Goal: Task Accomplishment & Management: Manage account settings

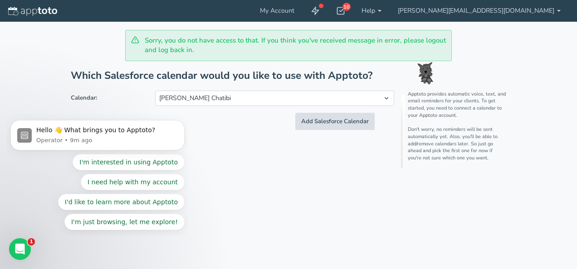
click at [318, 116] on button "Add Salesforce Calendar" at bounding box center [334, 122] width 79 height 18
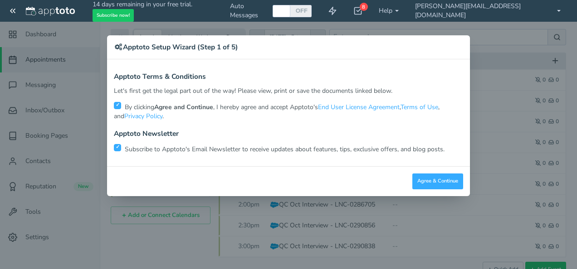
scroll to position [26, 0]
click at [436, 181] on button "Agree & Continue" at bounding box center [437, 182] width 51 height 16
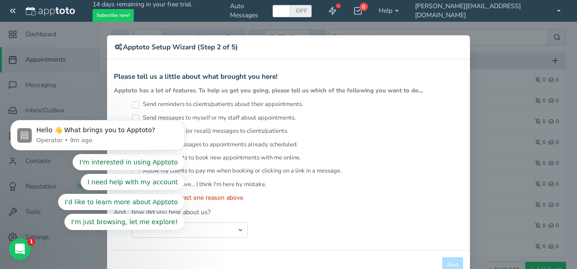
scroll to position [0, 0]
click at [265, 195] on div "Please select at least one reason above" at bounding box center [297, 198] width 331 height 9
click at [218, 235] on select "Search Engine (Google, Yahoo, Bing, etc.) Search Engine Advertisement Blog Post…" at bounding box center [190, 230] width 116 height 15
click at [367, 147] on div "Easily blast messages to appointments already scheduled." at bounding box center [297, 147] width 331 height 13
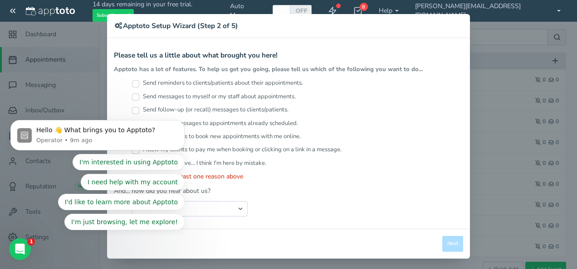
click at [508, 33] on div "× Apptoto Setup Wizard (Step 2 of 5) Apptoto Terms & Conditions Let's first get…" at bounding box center [288, 134] width 577 height 269
click at [136, 80] on label "Send reminders to clients/patients about their appointments." at bounding box center [217, 83] width 171 height 9
click at [136, 80] on input "Send reminders to clients/patients about their appointments." at bounding box center [135, 83] width 7 height 7
checkbox input "true"
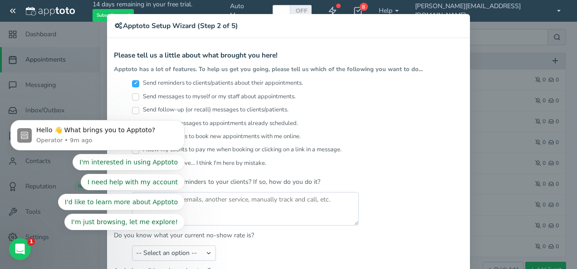
click at [136, 95] on label "Send messages to myself or my staff about appointments." at bounding box center [214, 97] width 164 height 9
click at [136, 95] on input "Send messages to myself or my staff about appointments." at bounding box center [135, 96] width 7 height 7
checkbox input "true"
drag, startPoint x: 141, startPoint y: 222, endPoint x: 184, endPoint y: 123, distance: 107.2
click at [184, 123] on icon "Dismiss notification" at bounding box center [182, 123] width 5 height 5
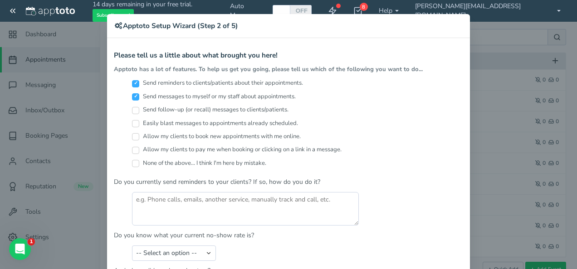
click at [134, 108] on input "Send follow-up (or recall) messages to clients/patients." at bounding box center [135, 110] width 7 height 7
checkbox input "true"
click at [134, 124] on input "Easily blast messages to appointments already scheduled." at bounding box center [135, 123] width 7 height 7
checkbox input "true"
click at [133, 133] on input "Allow my clients to book new appointments with me online." at bounding box center [135, 136] width 7 height 7
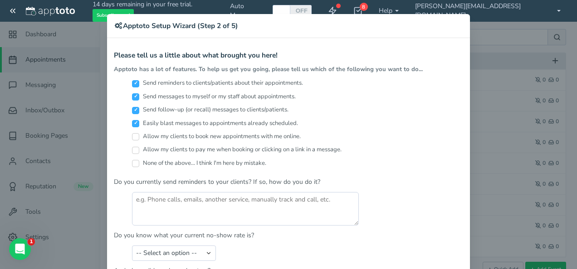
checkbox input "true"
click at [132, 143] on div "Allow my clients to book new appointments with me online." at bounding box center [297, 138] width 331 height 13
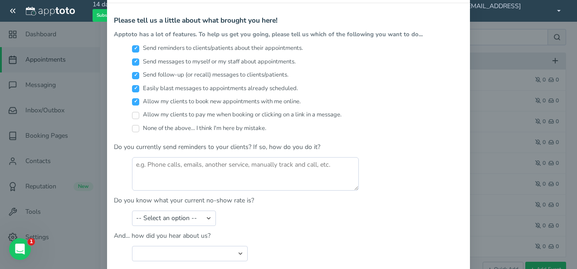
scroll to position [101, 0]
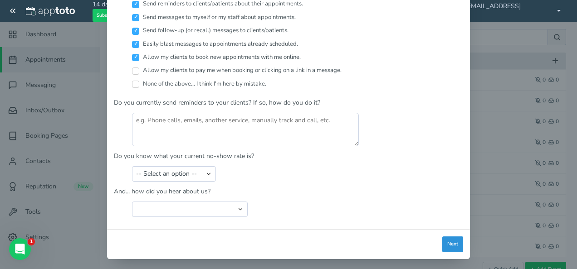
click at [447, 238] on button "Next" at bounding box center [452, 245] width 21 height 16
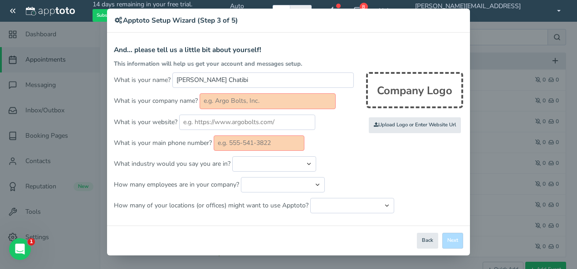
scroll to position [24, 0]
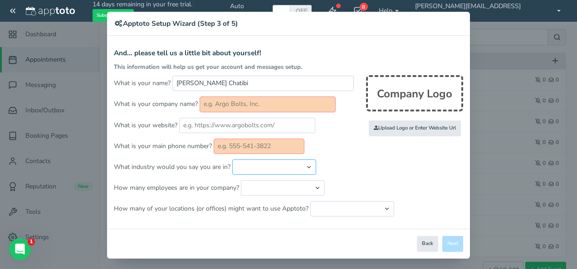
click at [255, 166] on select "Automotive Cleaning Services Consulting Education - Classroom Education - Admis…" at bounding box center [274, 167] width 84 height 15
select select "string:Education - Admissions"
click at [232, 160] on select "Automotive Cleaning Services Consulting Education - Classroom Education - Admis…" at bounding box center [274, 167] width 84 height 15
click at [268, 183] on select "Just me 1 to 5 6 to 10 11 to 25 26 to 50 51 to 100 101 to 500 501 to 1000 More …" at bounding box center [283, 187] width 84 height 15
click at [428, 240] on button "Back" at bounding box center [427, 244] width 21 height 16
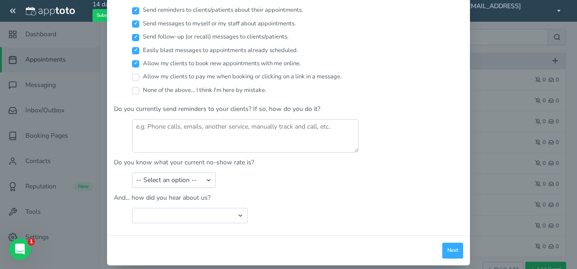
scroll to position [101, 0]
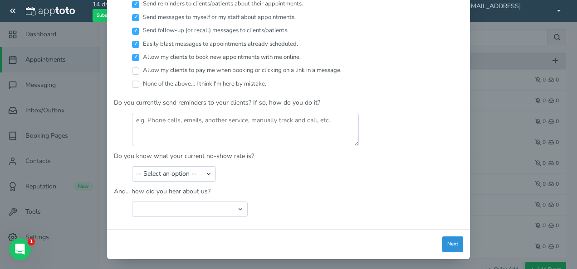
click at [442, 239] on button "Next" at bounding box center [452, 245] width 21 height 16
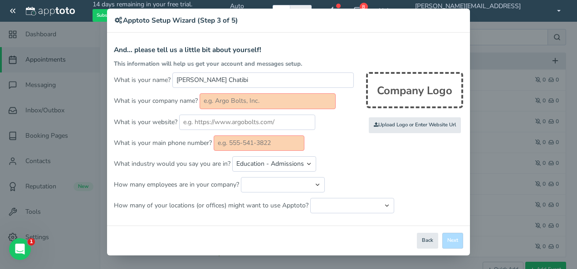
scroll to position [24, 0]
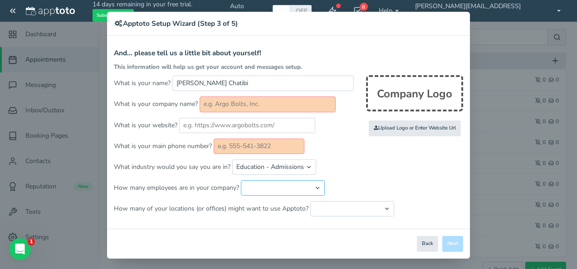
click at [286, 186] on select "Just me 1 to 5 6 to 10 11 to 25 26 to 50 51 to 100 101 to 500 501 to 1000 More …" at bounding box center [283, 187] width 84 height 15
select select "string:501..999"
click at [241, 180] on select "Just me 1 to 5 6 to 10 11 to 25 26 to 50 51 to 100 101 to 500 501 to 1000 More …" at bounding box center [283, 187] width 84 height 15
click at [342, 204] on select "Just one location 2 3 4 5 6 to 10 11 to 25 26 to 50 More than 50" at bounding box center [352, 208] width 84 height 15
select select "string:1"
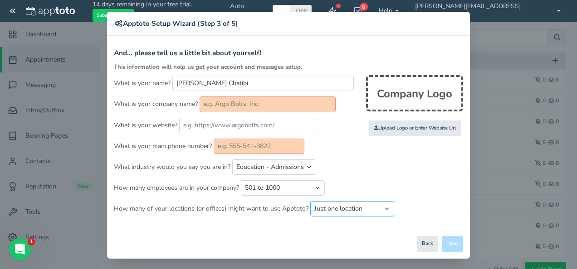
click at [310, 201] on select "Just one location 2 3 4 5 6 to 10 11 to 25 26 to 50 More than 50" at bounding box center [352, 208] width 84 height 15
click at [259, 130] on input "text" at bounding box center [247, 125] width 136 height 15
click at [243, 81] on input "[PERSON_NAME] Chatibi" at bounding box center [262, 83] width 181 height 15
type input "NPower [GEOGRAPHIC_DATA]"
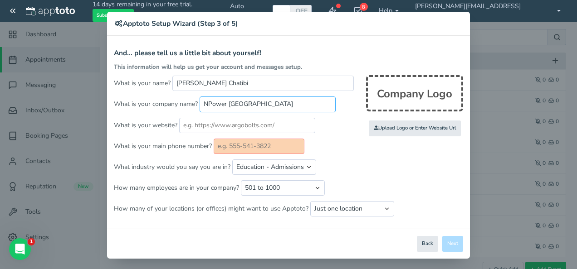
click at [304, 106] on input "NPower [GEOGRAPHIC_DATA]" at bounding box center [268, 104] width 136 height 15
click at [237, 125] on input "text" at bounding box center [247, 125] width 136 height 15
click at [262, 145] on input "text" at bounding box center [259, 146] width 91 height 15
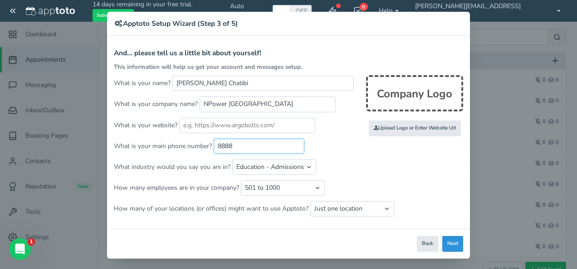
type input "8888"
click at [454, 241] on button "Next" at bounding box center [452, 244] width 21 height 16
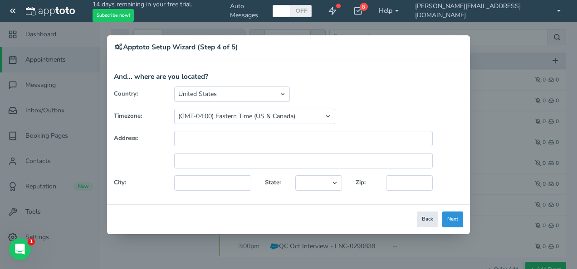
scroll to position [0, 0]
click at [448, 212] on button "Next" at bounding box center [452, 220] width 21 height 16
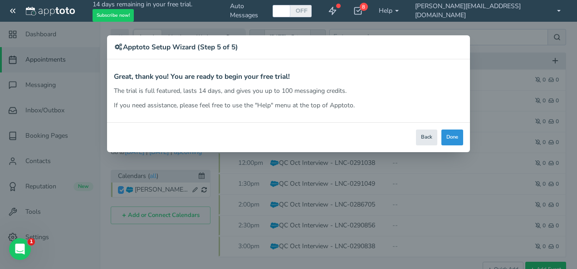
click at [455, 139] on button "Done" at bounding box center [452, 138] width 22 height 16
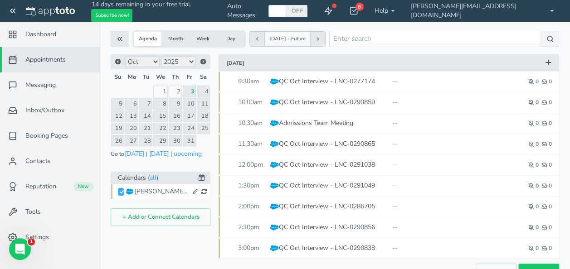
scroll to position [25, 0]
click at [326, 41] on button at bounding box center [318, 37] width 15 height 15
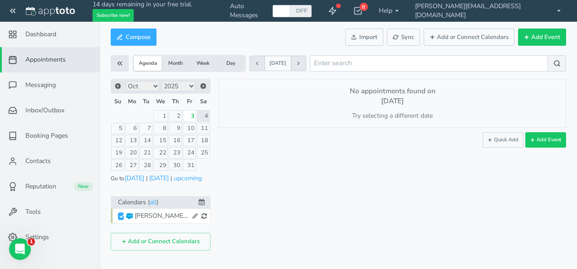
click at [301, 62] on icon at bounding box center [298, 63] width 5 height 5
click at [306, 62] on button at bounding box center [298, 63] width 15 height 15
click at [306, 60] on button at bounding box center [298, 63] width 15 height 15
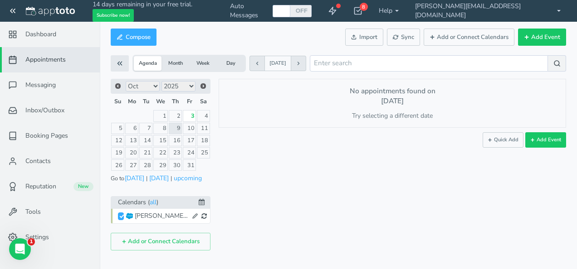
click at [51, 69] on link "Appointments" at bounding box center [50, 59] width 100 height 25
click at [47, 42] on link "Dashboard" at bounding box center [50, 34] width 100 height 25
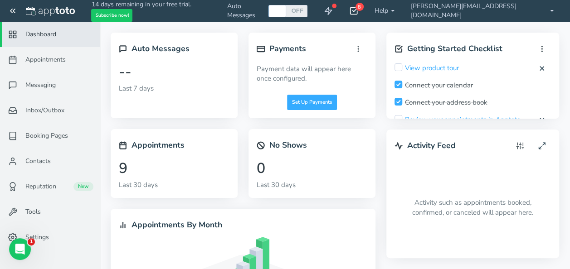
click at [364, 10] on div "8" at bounding box center [359, 7] width 8 height 8
click at [13, 10] on icon at bounding box center [12, 10] width 9 height 9
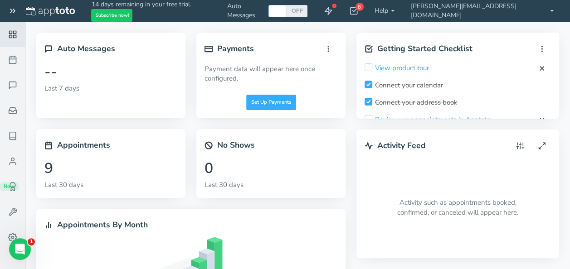
click at [13, 10] on icon at bounding box center [12, 10] width 9 height 9
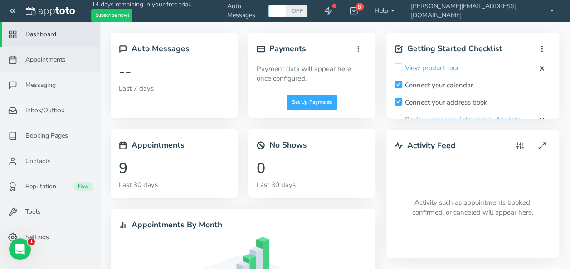
click at [49, 62] on span "Appointments" at bounding box center [45, 59] width 40 height 9
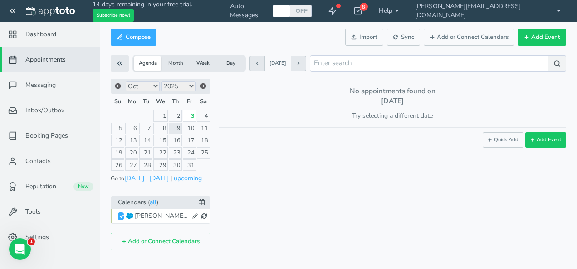
click at [167, 214] on div "[PERSON_NAME] Chatibi" at bounding box center [162, 216] width 54 height 9
click at [47, 43] on link "Dashboard" at bounding box center [50, 34] width 100 height 25
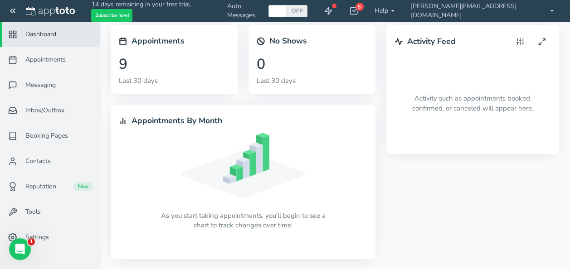
scroll to position [85, 0]
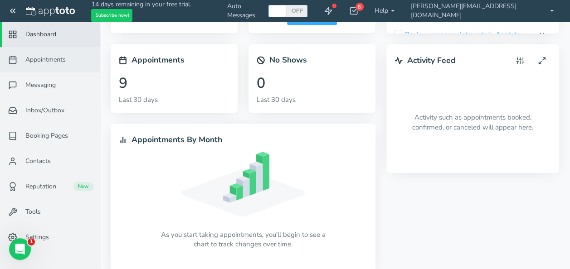
click at [46, 63] on span "Appointments" at bounding box center [45, 59] width 40 height 9
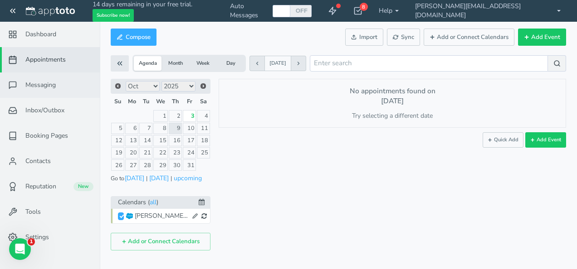
click at [44, 85] on span "Messaging" at bounding box center [40, 85] width 30 height 9
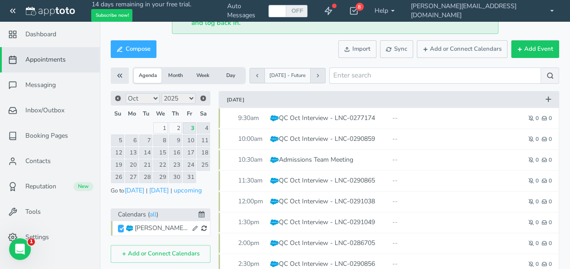
click at [321, 75] on icon at bounding box center [317, 75] width 5 height 5
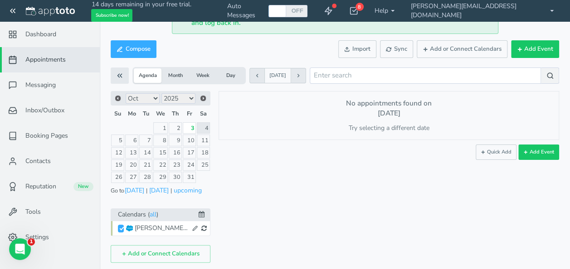
click at [306, 75] on button at bounding box center [298, 75] width 15 height 15
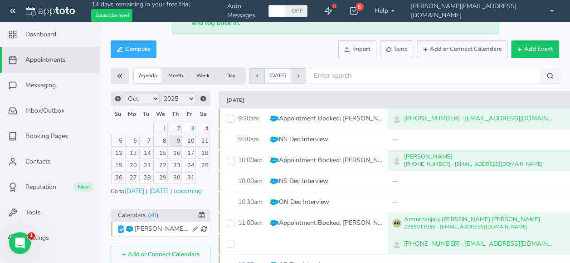
click at [255, 73] on icon at bounding box center [256, 75] width 5 height 5
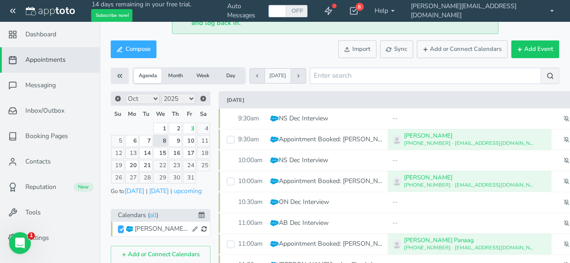
click at [255, 73] on icon at bounding box center [256, 75] width 5 height 5
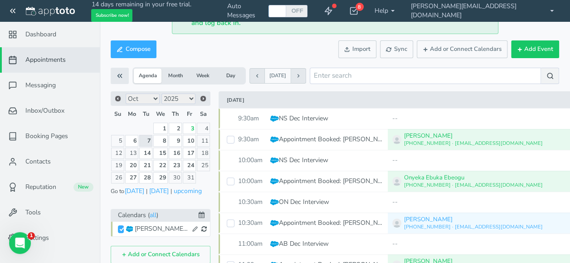
click at [255, 73] on icon at bounding box center [256, 75] width 5 height 5
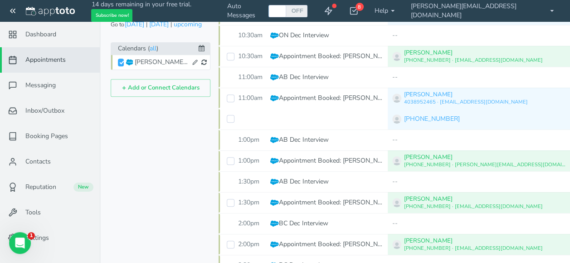
scroll to position [202, 0]
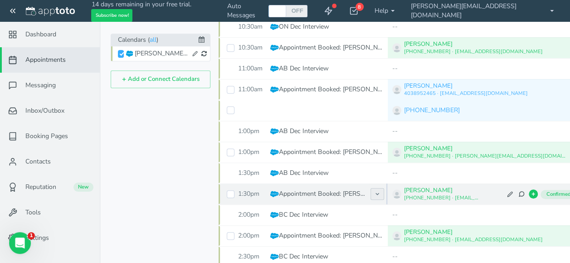
click at [380, 195] on button at bounding box center [377, 194] width 14 height 12
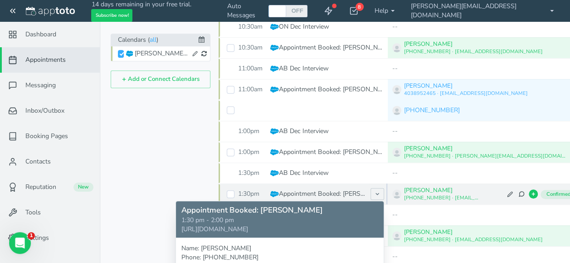
click at [181, 234] on p "https://teams.microsoft.com/l/meetup-join/19%3ameeting_NDkxZTQ5MDktZTVmMS00NjVj…" at bounding box center [279, 228] width 197 height 9
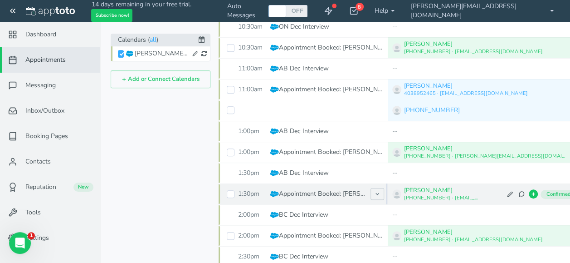
click at [180, 239] on div "Prev Next Jan Feb Mar Apr May Jun Jul Aug Sep Oct Nov Dec 2015 2016 2017 2018 2…" at bounding box center [161, 101] width 100 height 371
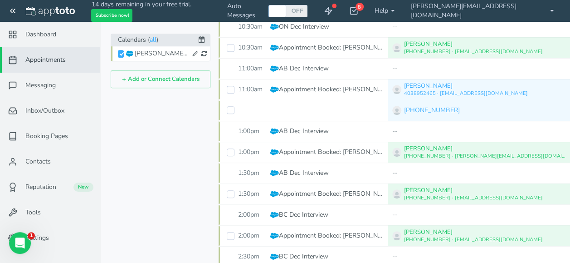
scroll to position [202, 25]
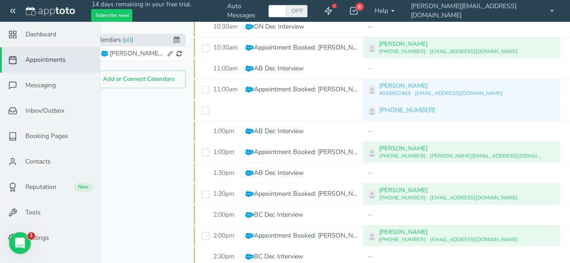
drag, startPoint x: 569, startPoint y: 161, endPoint x: 568, endPoint y: 183, distance: 21.8
click at [545, 183] on html "14 days remaining in your free trial. Subscribe now! Auto Messages OFF ON 8 Get…" at bounding box center [260, 48] width 570 height 501
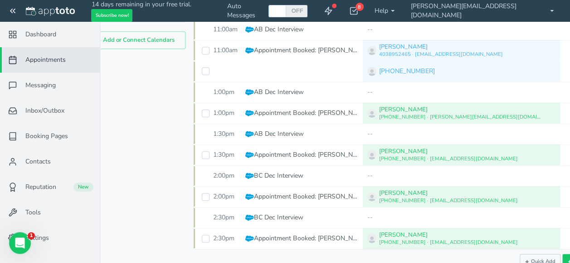
scroll to position [258, 25]
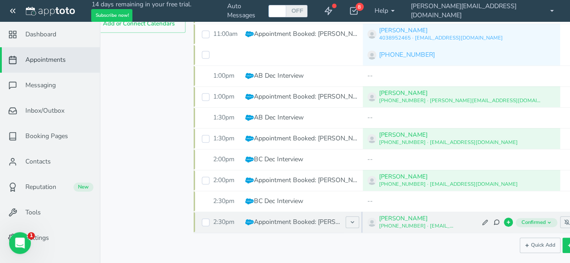
click at [328, 219] on p "Appointment Booked: Sherrika Brown" at bounding box center [297, 221] width 87 height 9
type input "[CONFIRMED] Appointment Booked: Sherrika Brown"
type input "[DATE]"
type input "2:30pm"
type input "[DATE]"
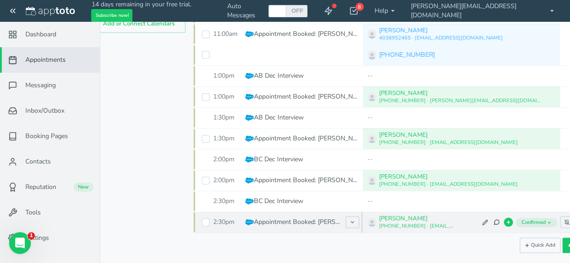
type input "3:00pm"
type input "https://teams.microsoft.com/l/meetup-join/19%3ameeting_YmM2NGMyMjgtYTA2Ni00NGE2…"
type textarea "Name: Sherrika Brown Phone: (250) 863-3955 Email: sherrikab3292@yahoo.com Creat…"
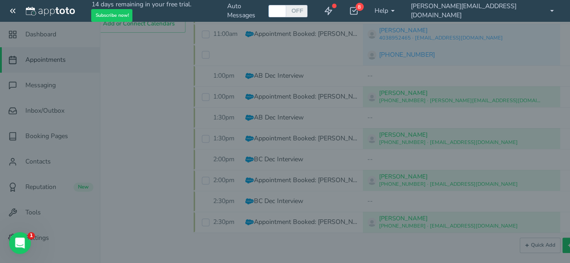
scroll to position [251, 18]
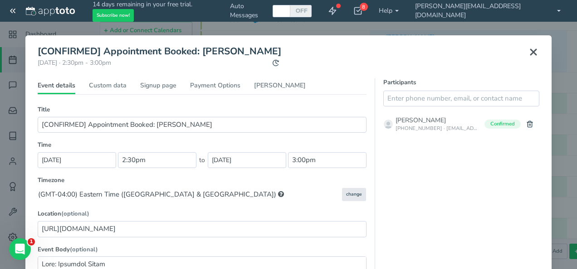
click at [531, 53] on use at bounding box center [533, 51] width 5 height 5
